Goal: Task Accomplishment & Management: Use online tool/utility

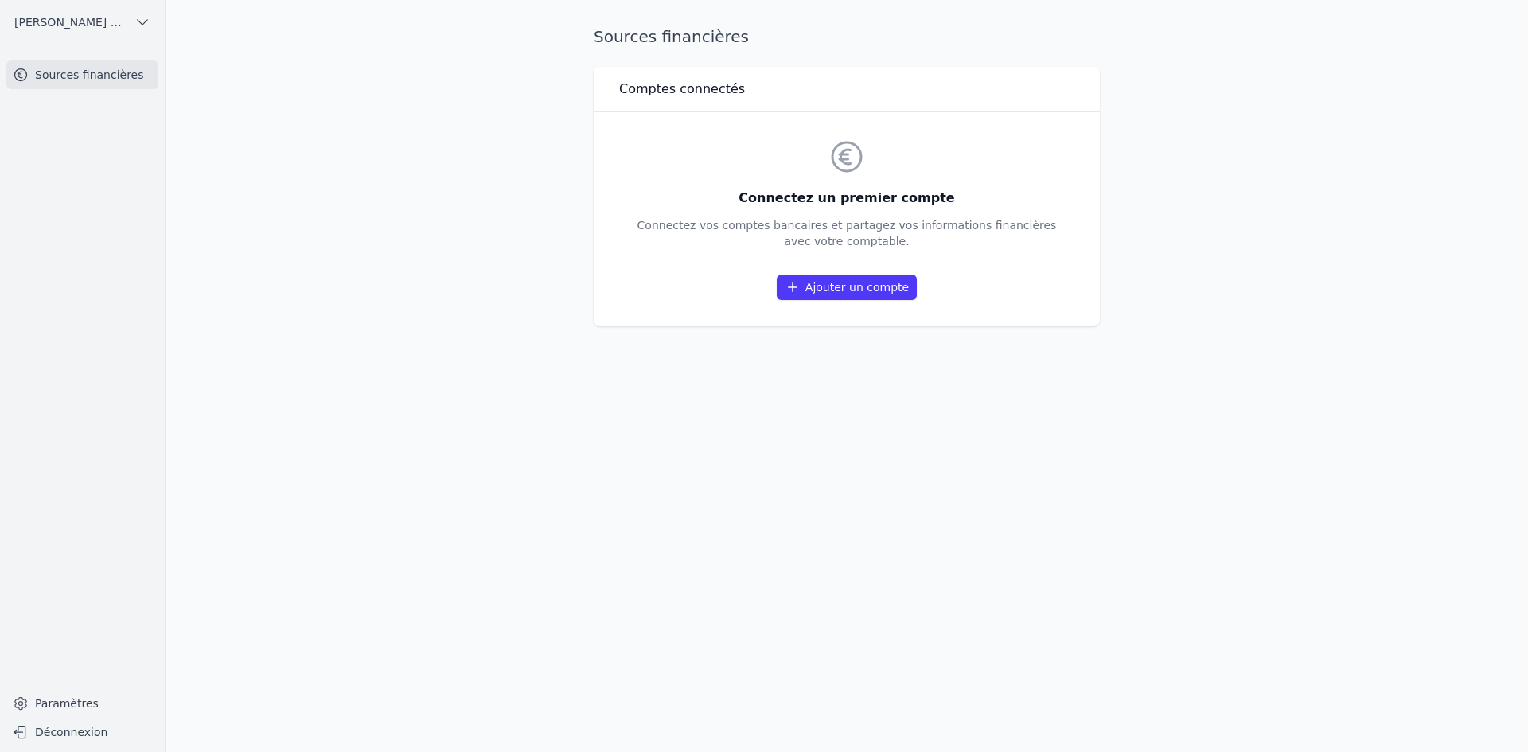
click at [843, 283] on link "Ajouter un compte" at bounding box center [847, 287] width 140 height 25
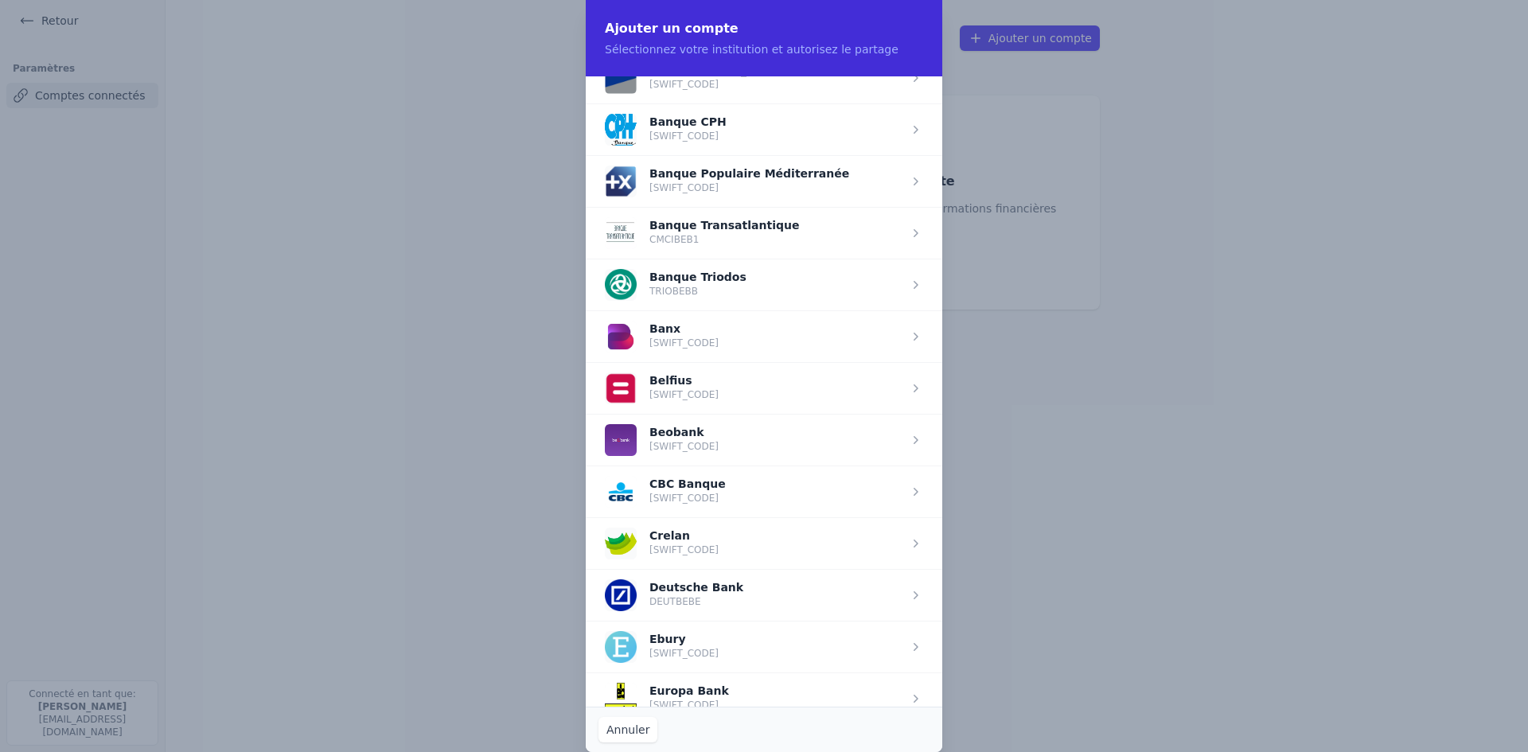
scroll to position [478, 0]
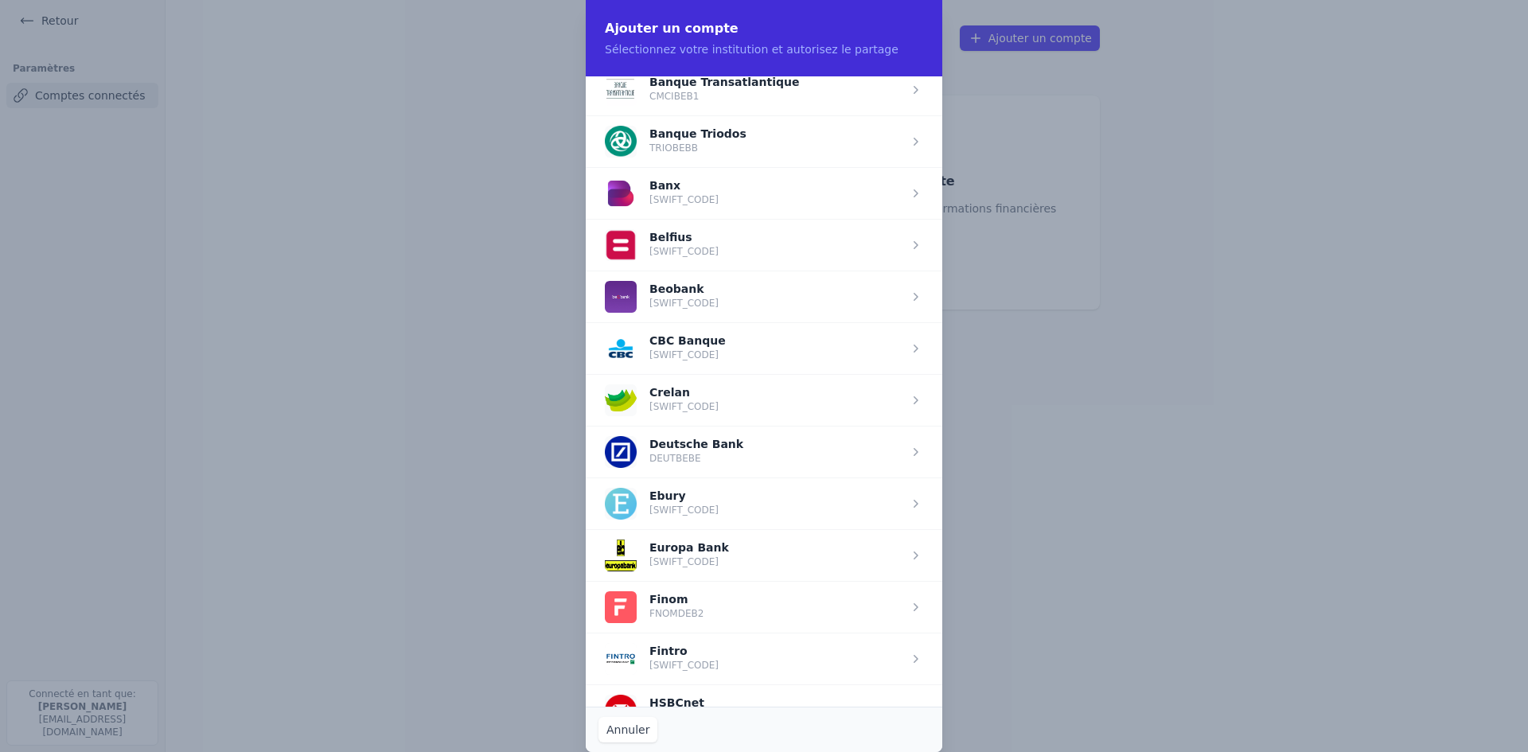
click at [682, 404] on span "button" at bounding box center [764, 400] width 357 height 52
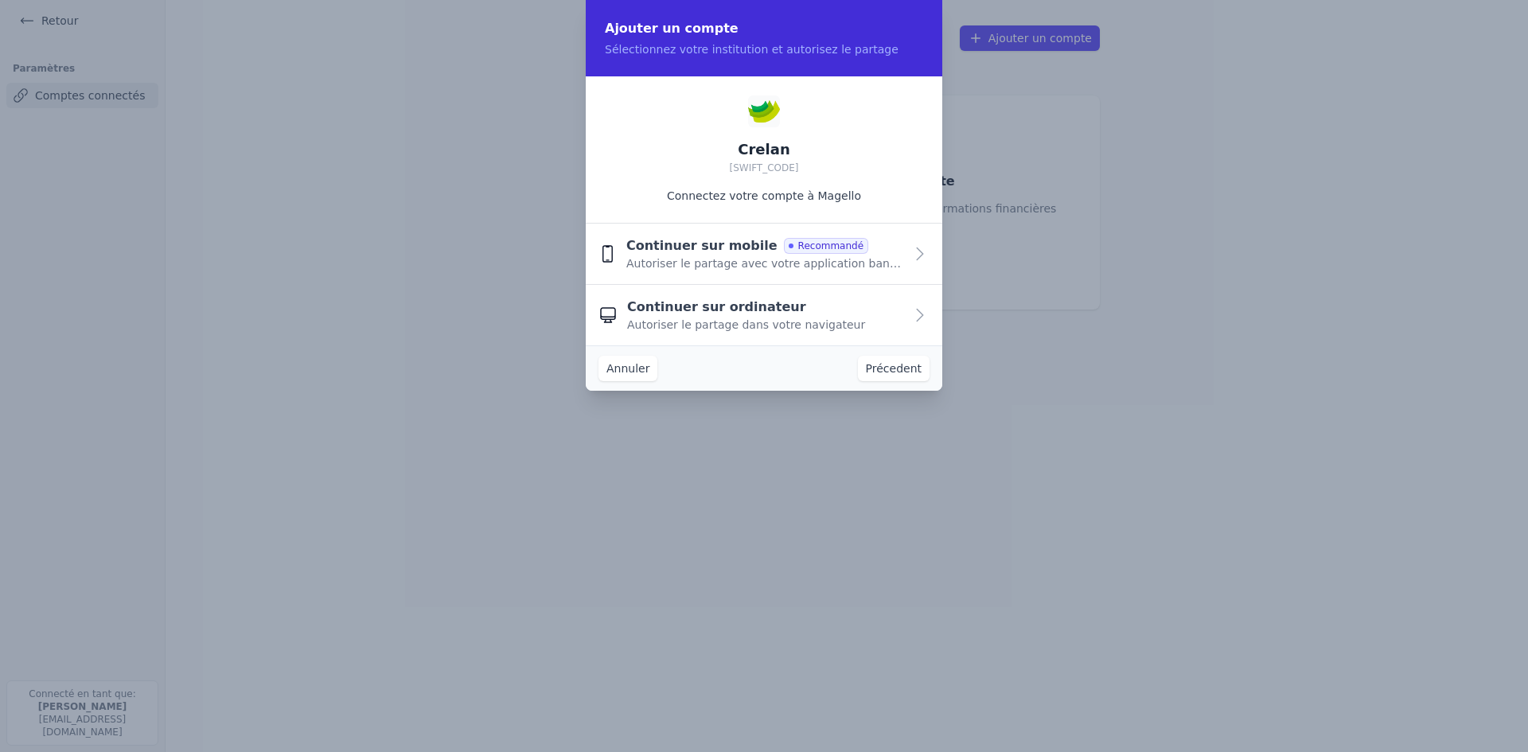
click at [682, 265] on span "Autoriser le partage avec votre application bancaire" at bounding box center [765, 264] width 278 height 16
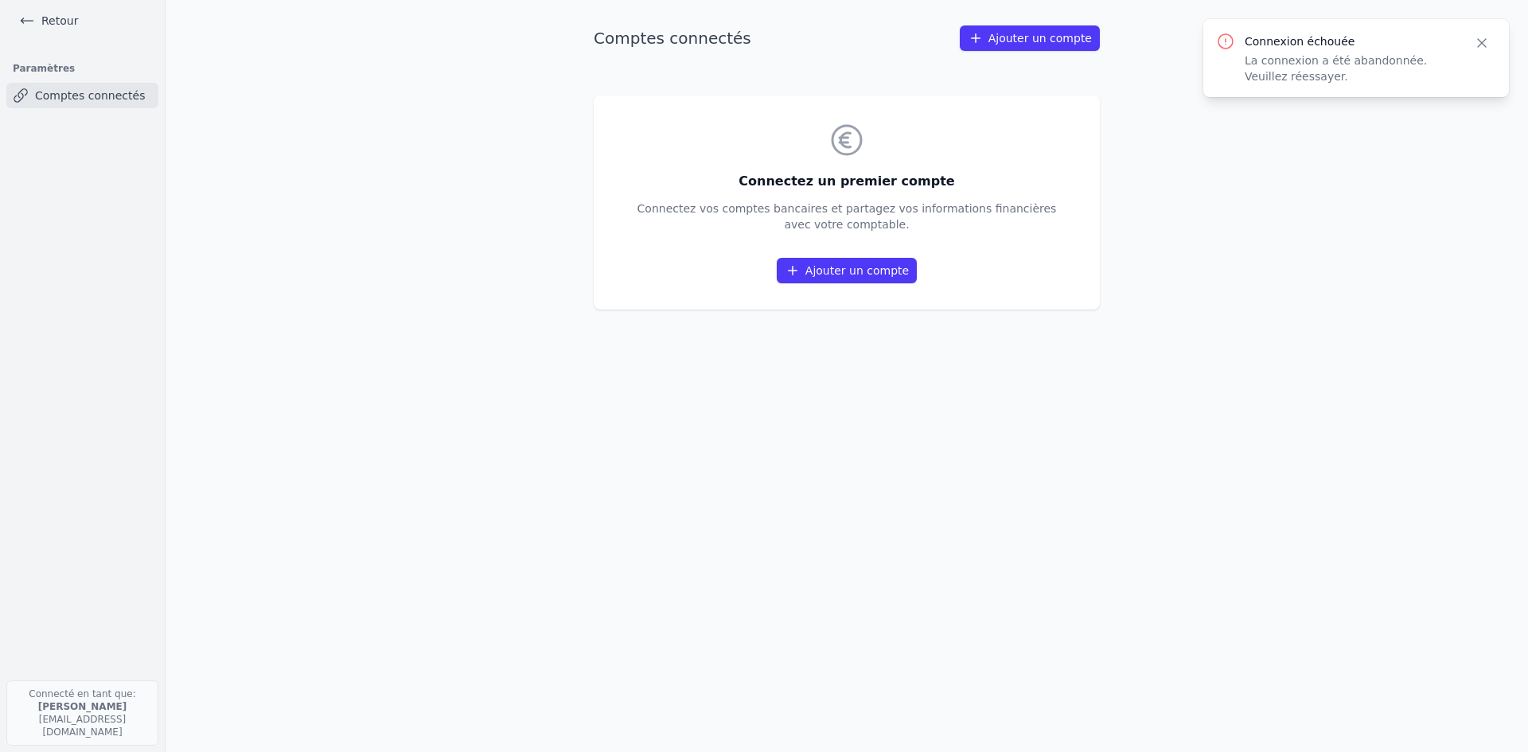
click at [833, 269] on link "Ajouter un compte" at bounding box center [847, 270] width 140 height 25
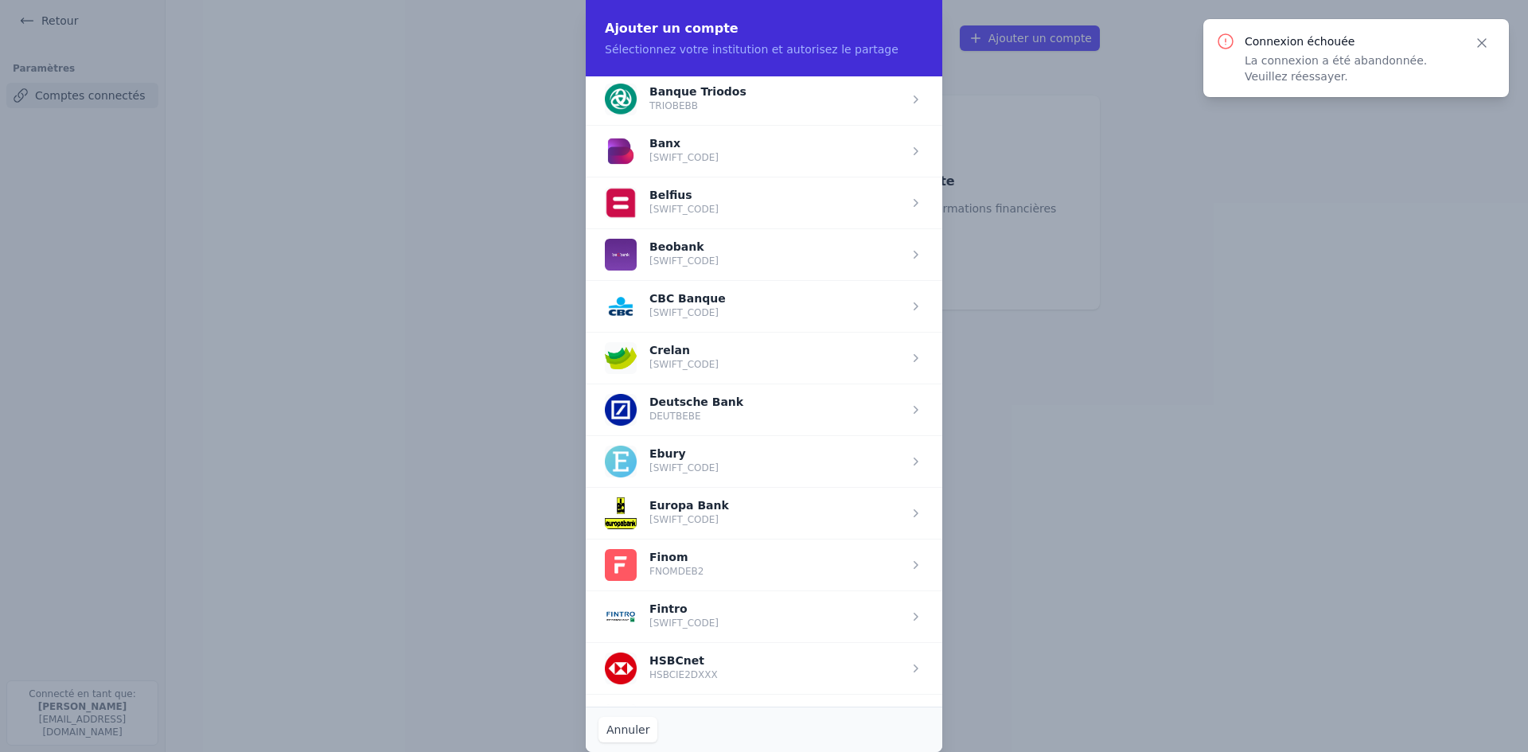
scroll to position [557, 0]
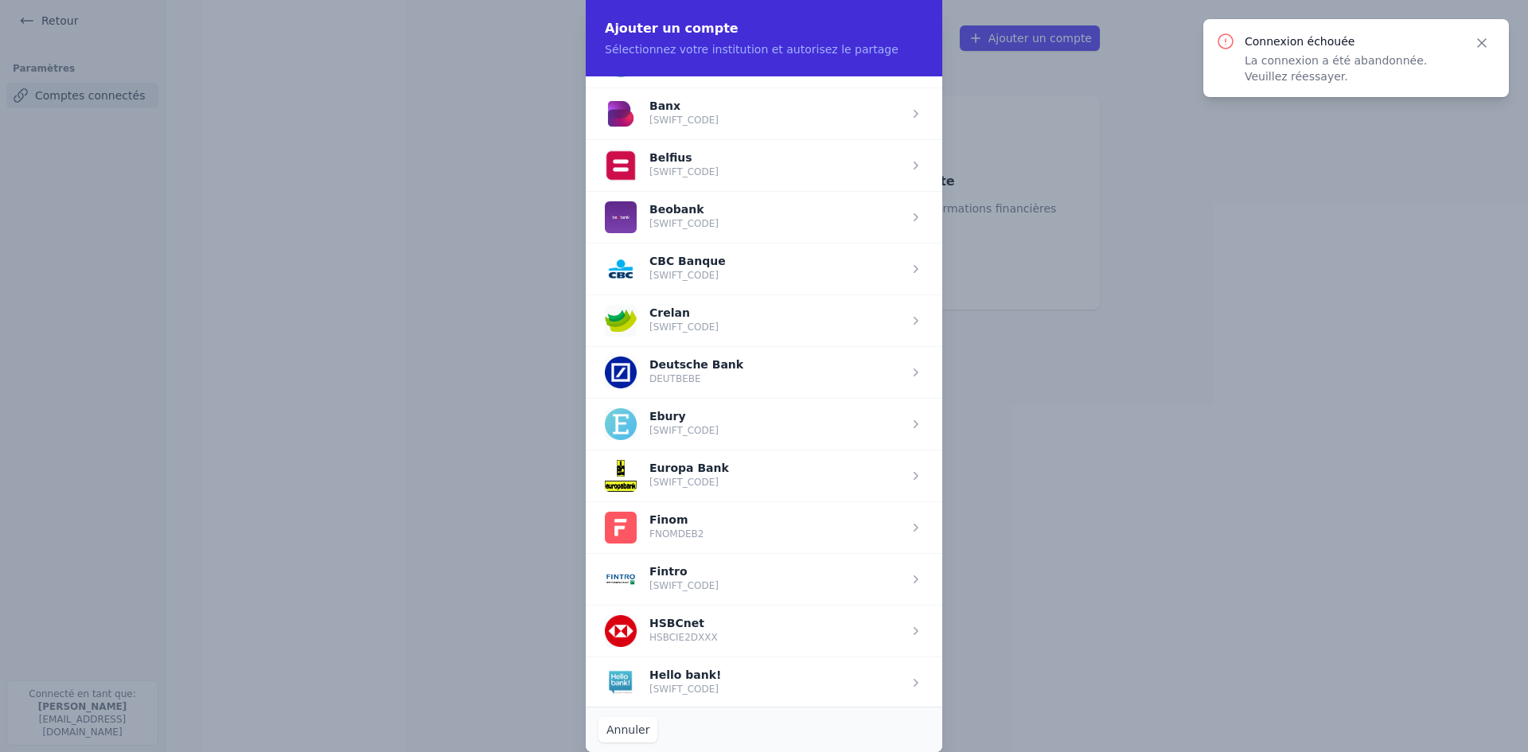
click at [690, 316] on span "button" at bounding box center [764, 321] width 357 height 52
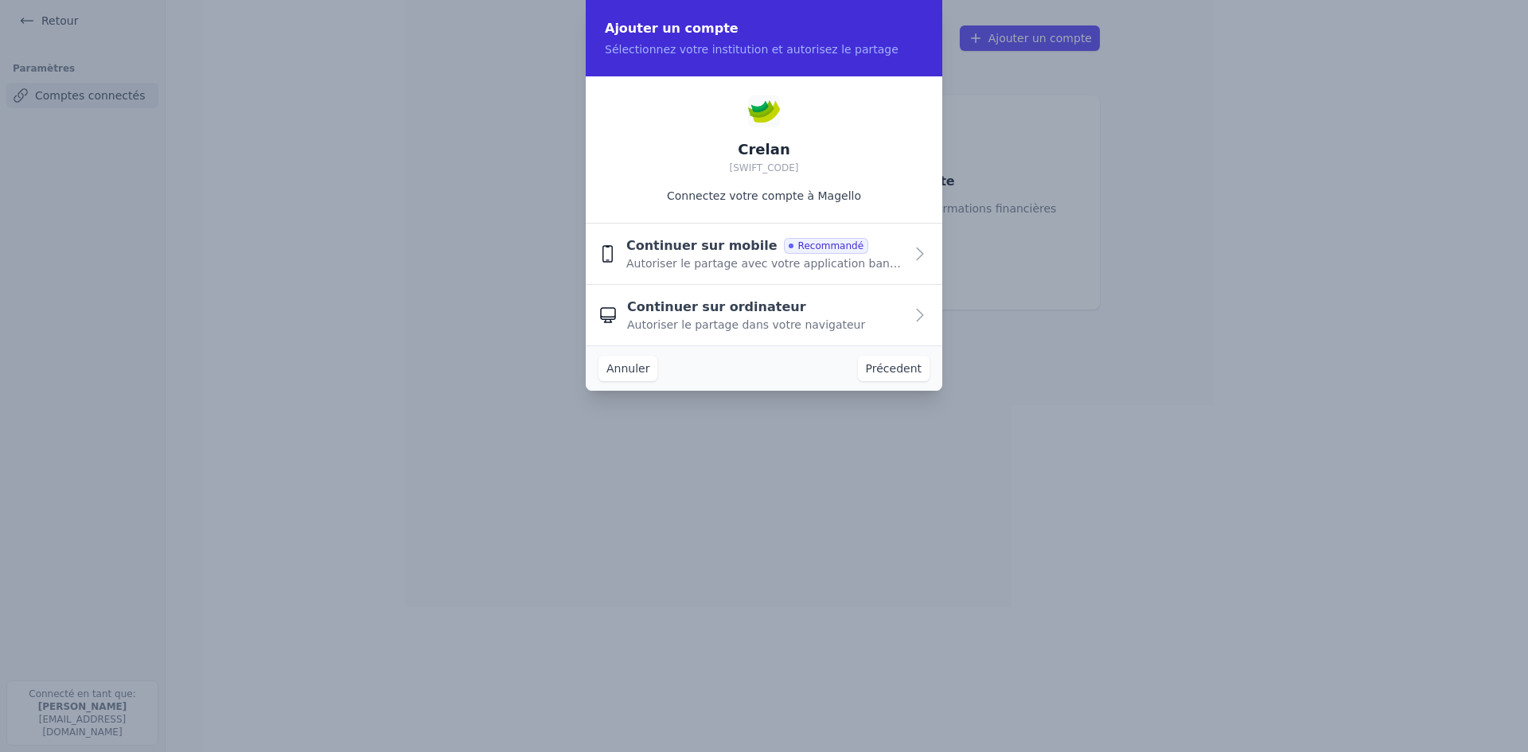
click at [690, 316] on span "Continuer sur ordinateur" at bounding box center [716, 307] width 179 height 19
